Goal: Transaction & Acquisition: Purchase product/service

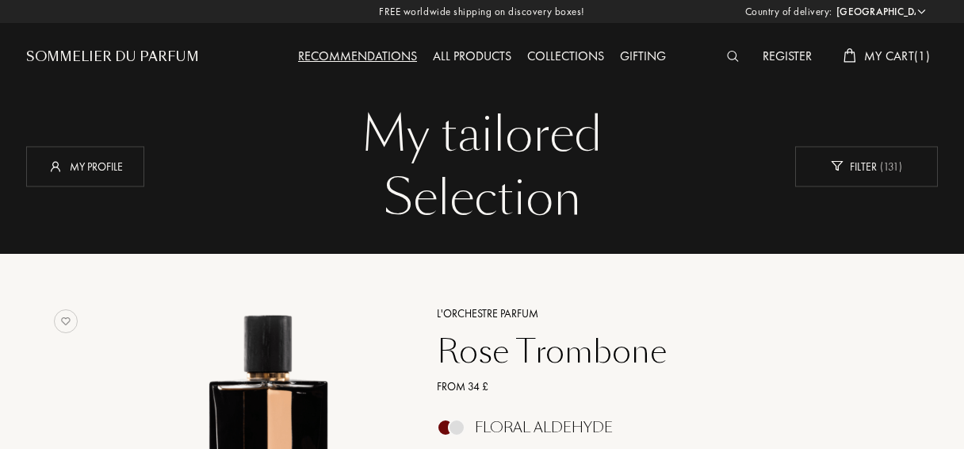
select select "DE"
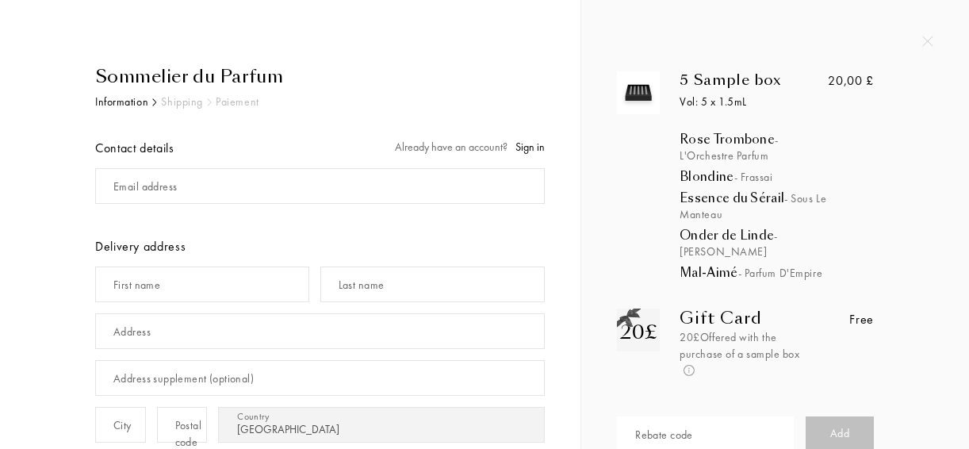
select select "DE"
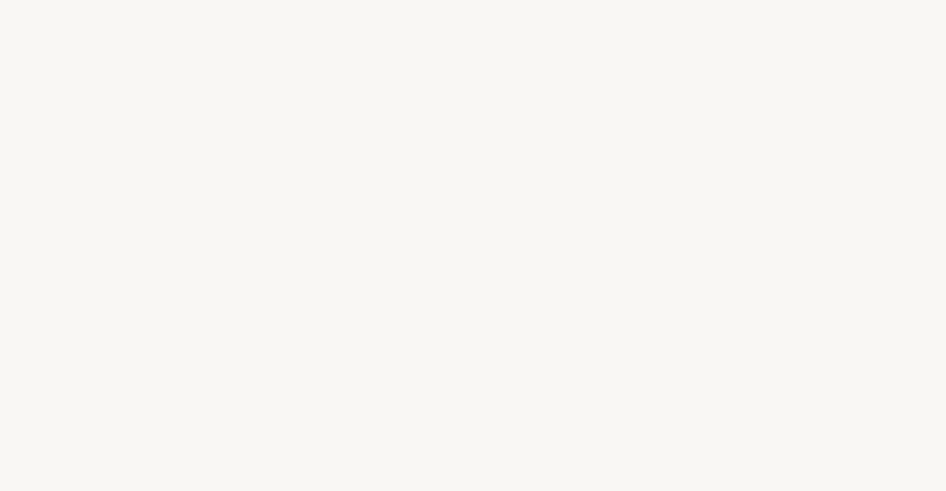
select select "DE"
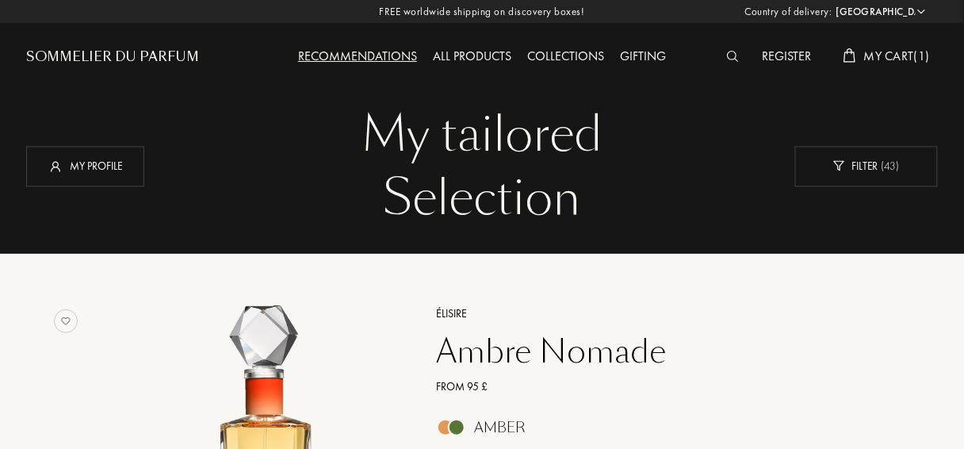
click at [873, 39] on div "Register My Cart ( 1 )" at bounding box center [824, 43] width 228 height 87
click at [875, 54] on span "My Cart ( 1 )" at bounding box center [897, 56] width 66 height 17
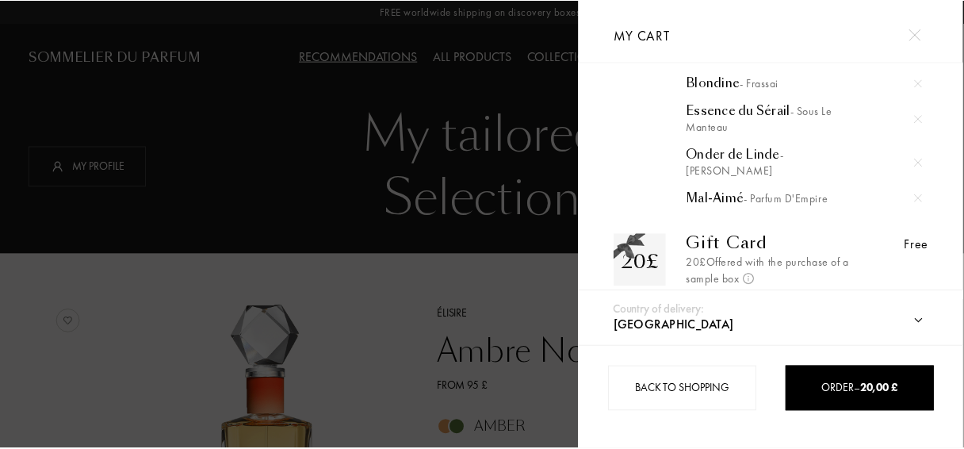
scroll to position [170, 0]
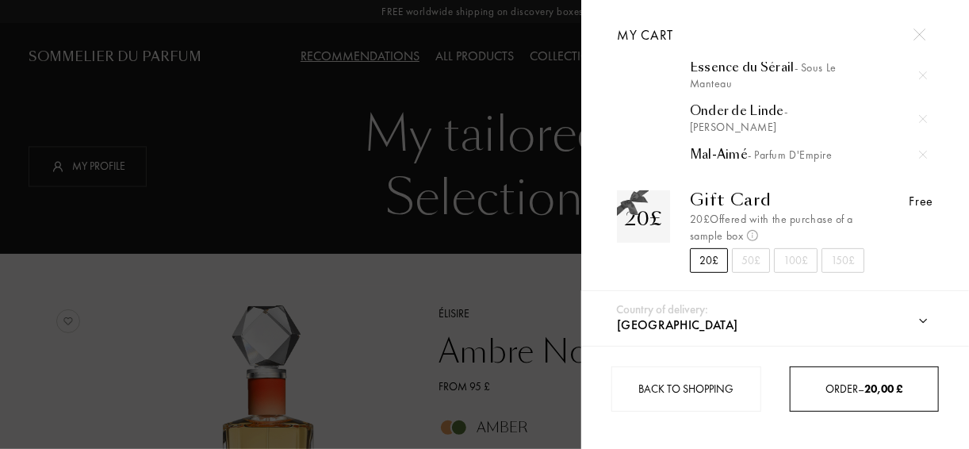
click at [910, 398] on div "Order – 20,00 £" at bounding box center [864, 388] width 149 height 45
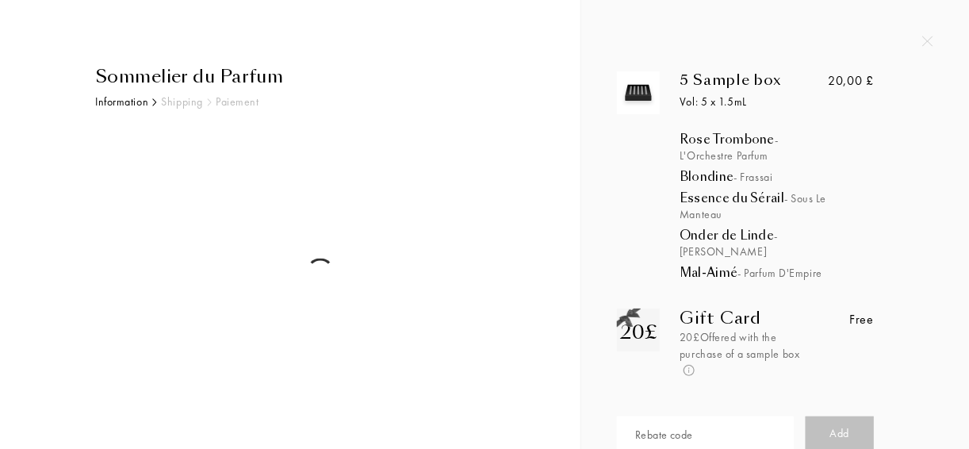
select select "DE"
